Goal: Task Accomplishment & Management: Manage account settings

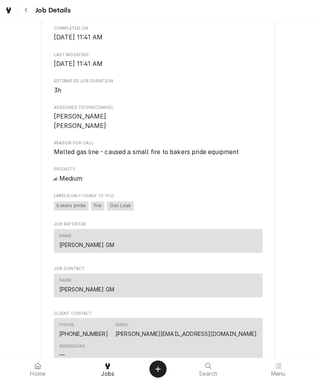
scroll to position [263, 0]
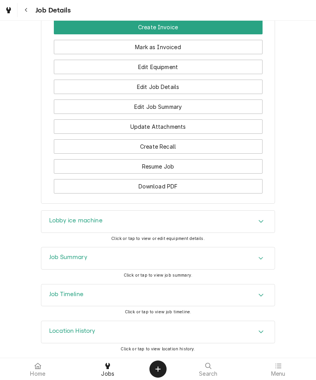
scroll to position [887, 0]
click at [154, 273] on span "Click or tap to view job summary." at bounding box center [158, 275] width 69 height 5
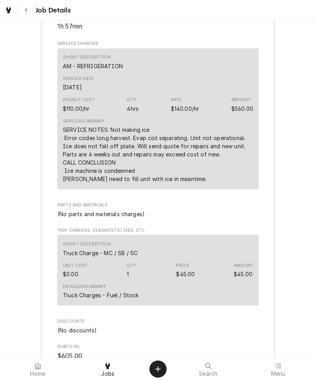
scroll to position [1211, 0]
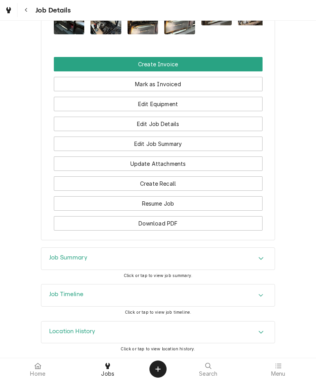
scroll to position [685, 0]
click at [151, 269] on div "Job Summary" at bounding box center [157, 259] width 233 height 22
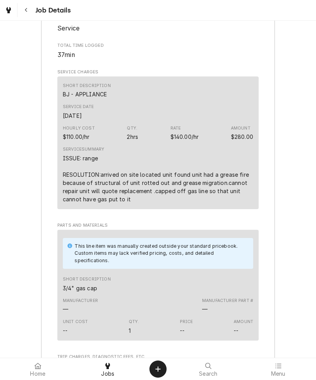
scroll to position [990, 0]
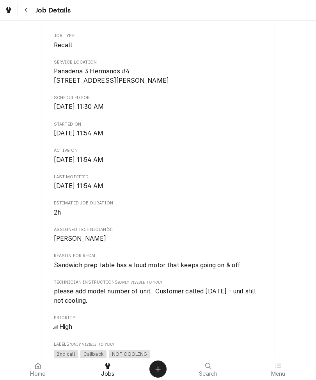
scroll to position [193, 0]
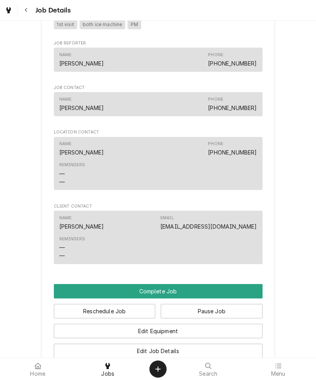
scroll to position [471, 0]
